Goal: Task Accomplishment & Management: Manage account settings

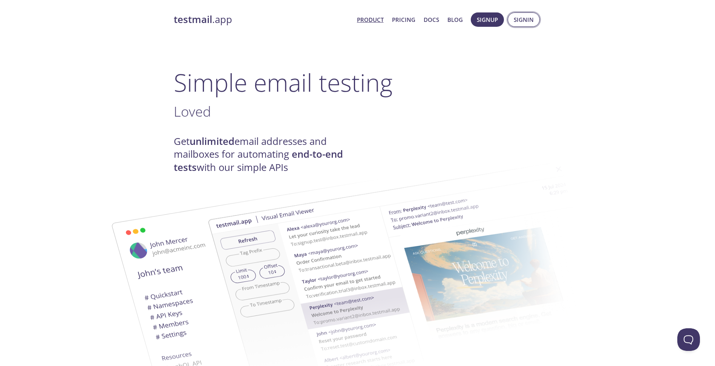
click at [524, 18] on span "Signin" at bounding box center [524, 20] width 20 height 10
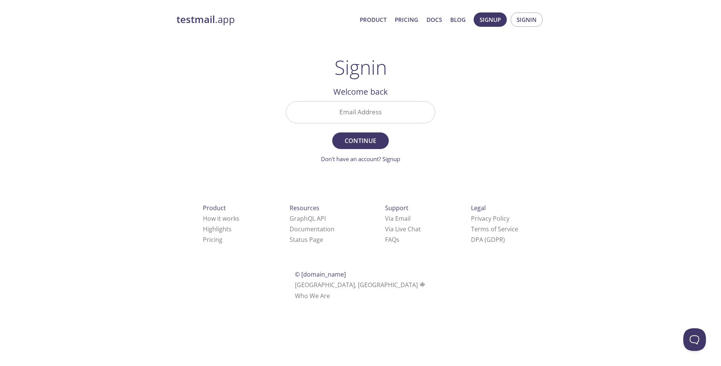
click at [402, 116] on input "Email Address" at bounding box center [360, 111] width 149 height 21
type input "[EMAIL_ADDRESS][DOMAIN_NAME]"
click at [363, 139] on span "Continue" at bounding box center [360, 140] width 40 height 11
click at [396, 158] on link "Didn't receive anything? Resend email" at bounding box center [360, 159] width 98 height 8
click at [326, 112] on input "Signin Security Code" at bounding box center [360, 111] width 149 height 21
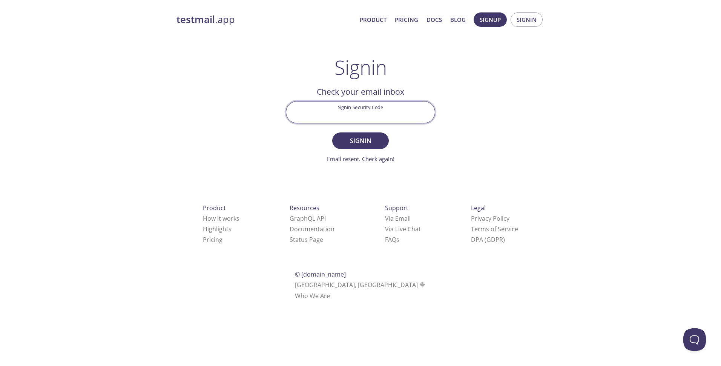
paste input "MA5W831"
type input "MA5W831"
click at [332, 132] on button "Signin" at bounding box center [360, 140] width 57 height 17
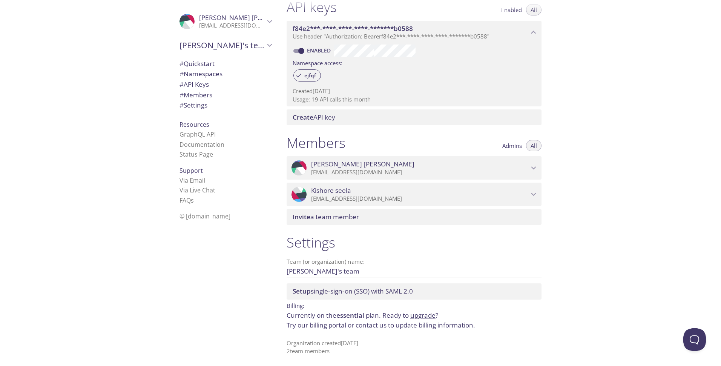
scroll to position [206, 0]
click at [320, 322] on link "billing portal" at bounding box center [328, 323] width 37 height 9
